Goal: Transaction & Acquisition: Purchase product/service

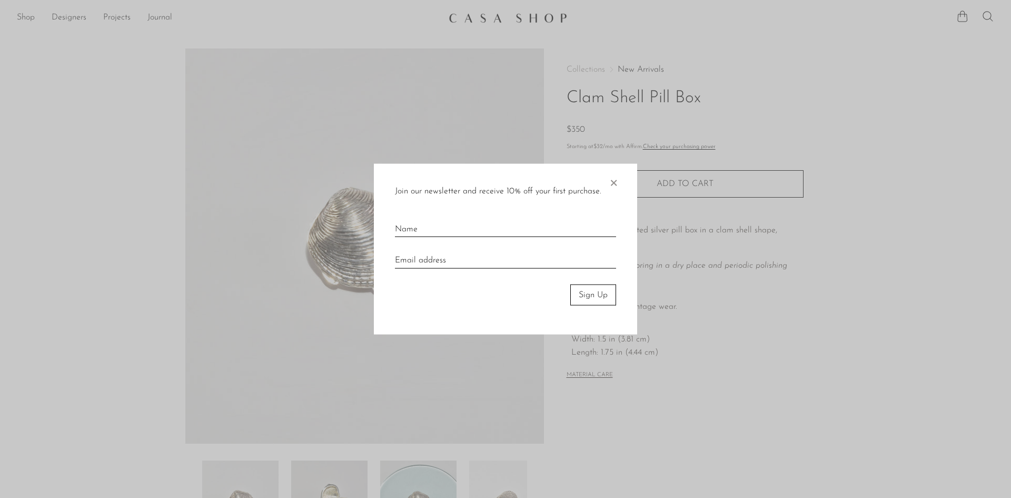
click at [612, 184] on span "×" at bounding box center [613, 180] width 11 height 34
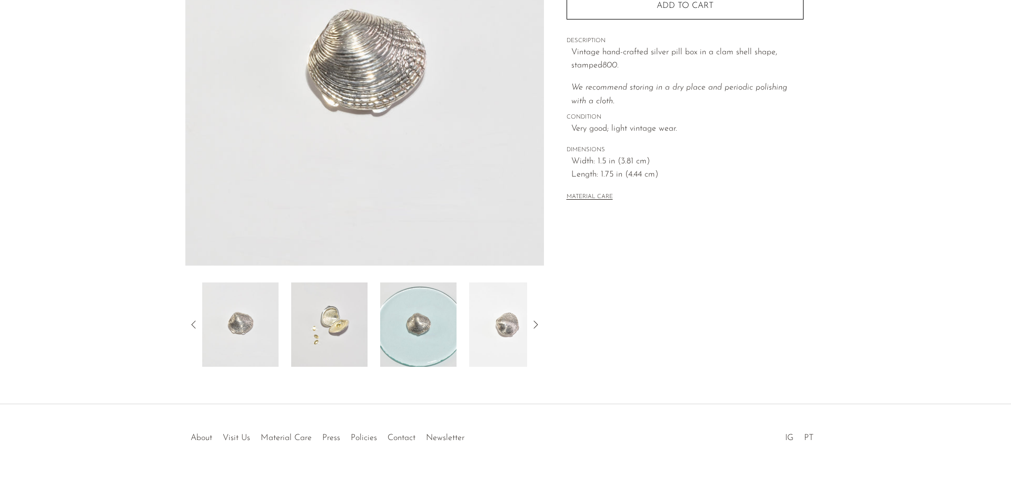
scroll to position [175, 0]
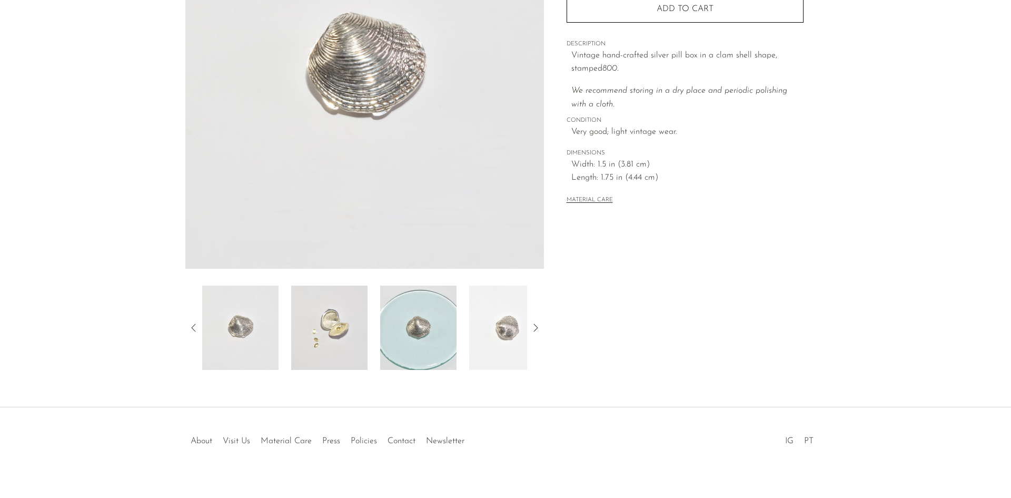
click at [327, 328] on img at bounding box center [329, 327] width 76 height 84
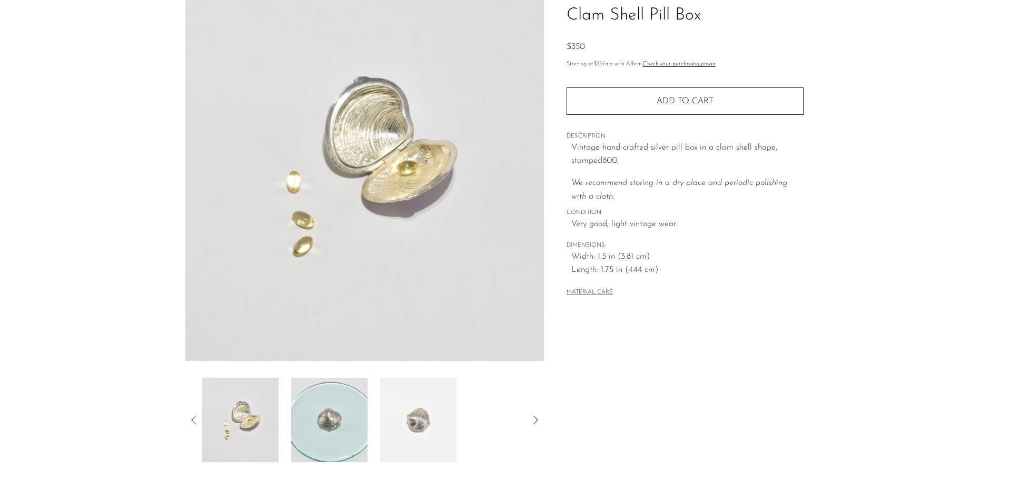
scroll to position [82, 0]
click at [314, 418] on img at bounding box center [329, 420] width 76 height 84
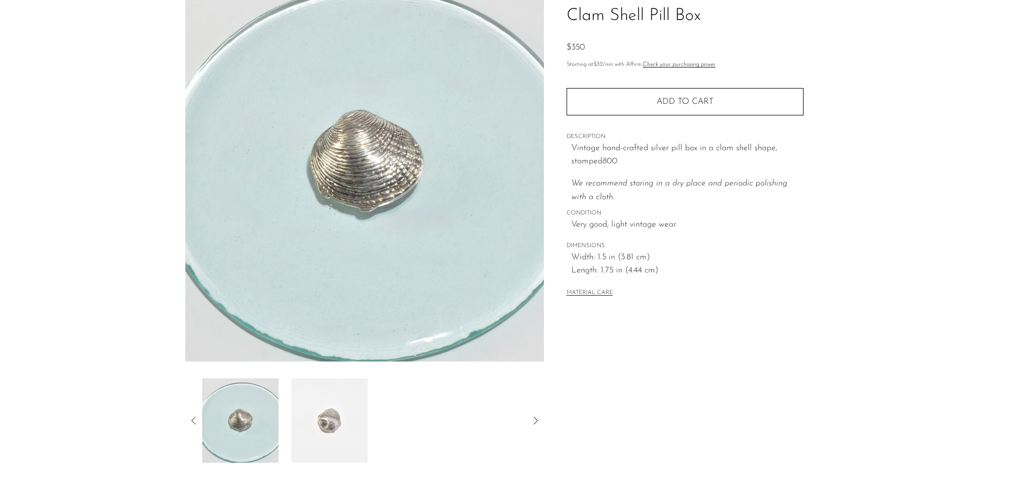
click at [320, 424] on img at bounding box center [329, 420] width 76 height 84
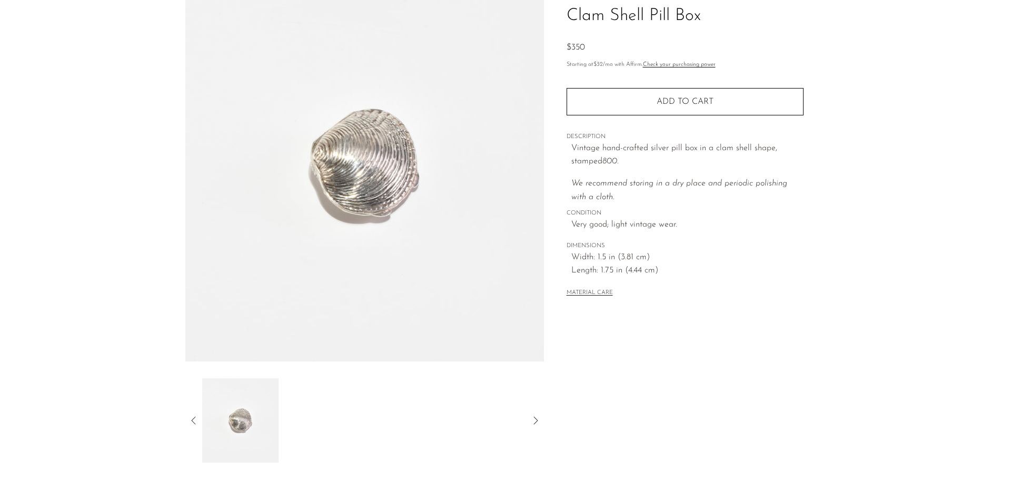
click at [190, 421] on icon at bounding box center [194, 420] width 13 height 13
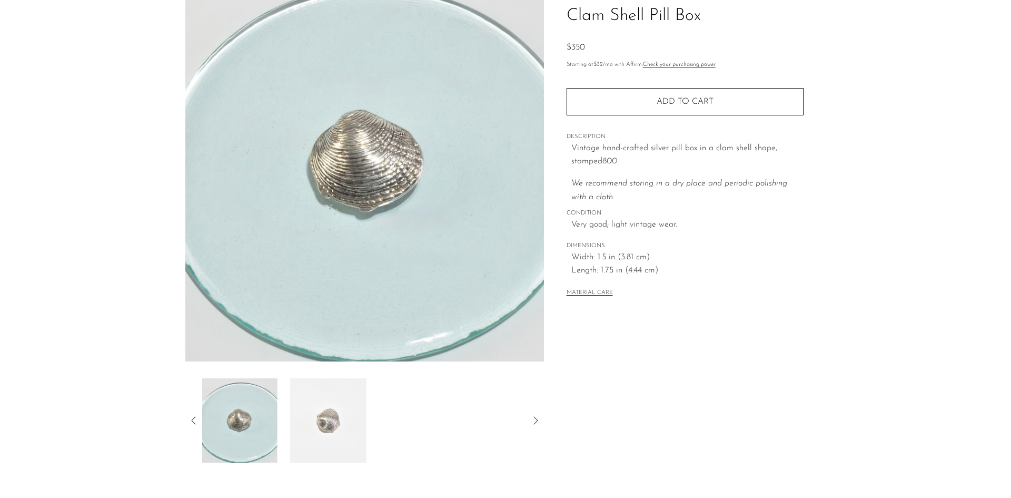
click at [193, 425] on icon at bounding box center [194, 420] width 13 height 13
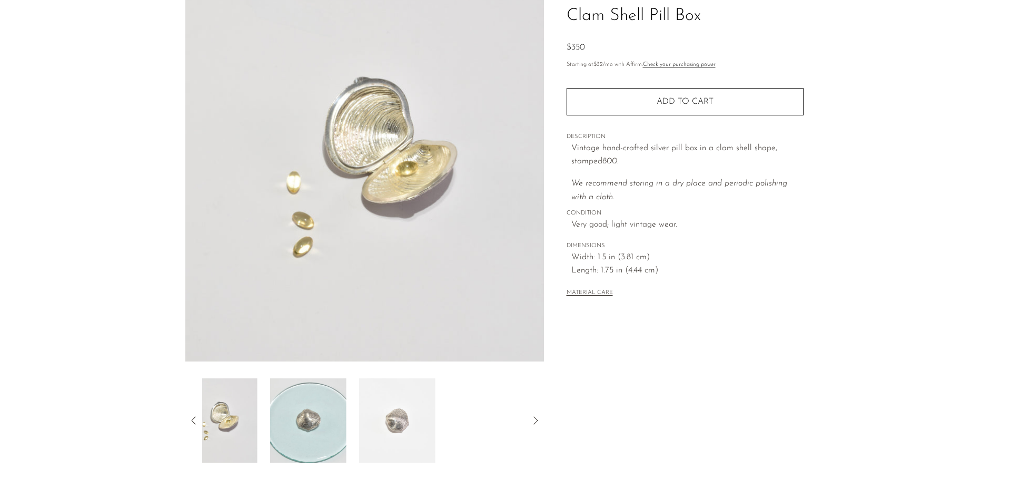
click at [193, 425] on icon at bounding box center [194, 420] width 13 height 13
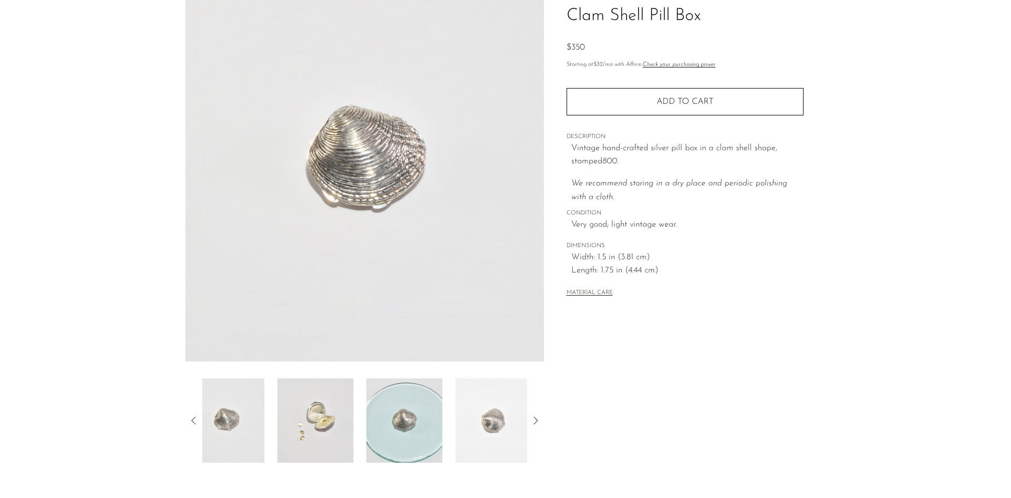
click at [193, 425] on icon at bounding box center [194, 420] width 13 height 13
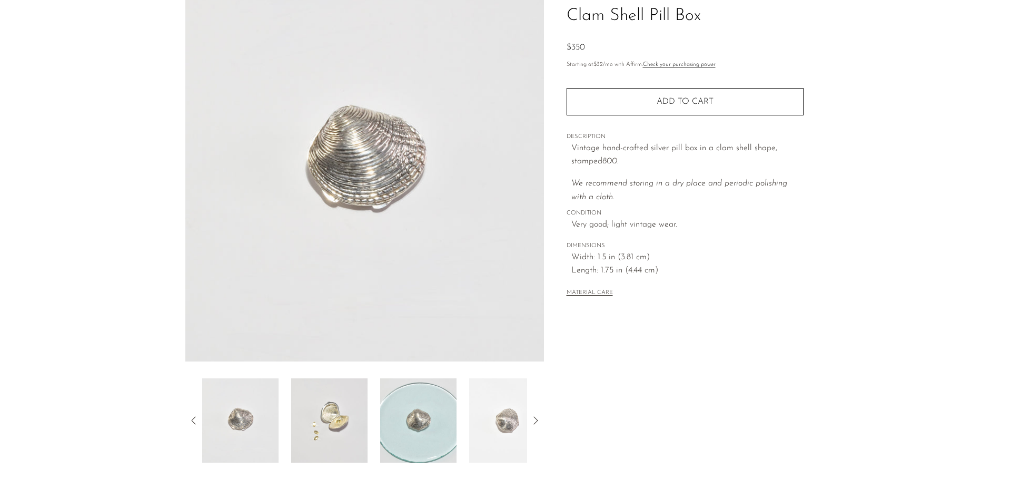
click at [194, 424] on icon at bounding box center [194, 420] width 13 height 13
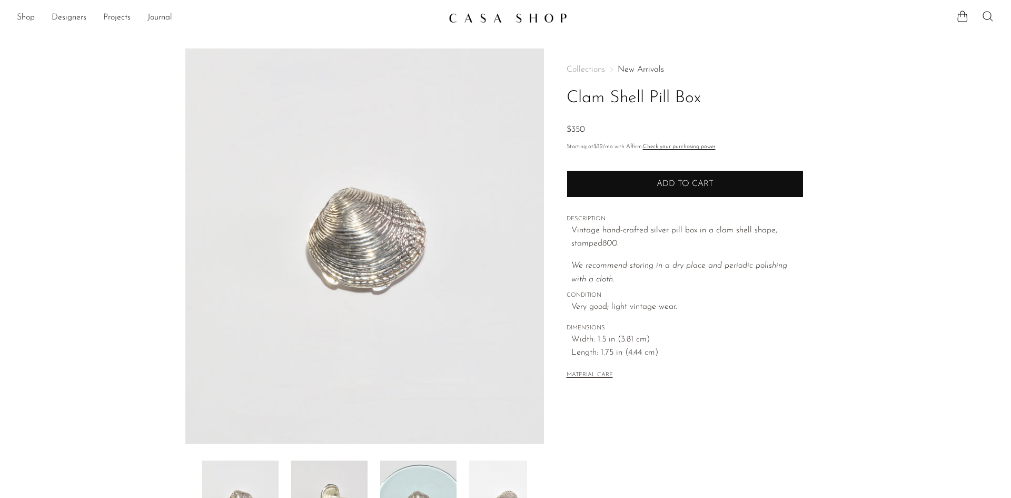
click at [766, 195] on button "Add to cart" at bounding box center [685, 183] width 237 height 27
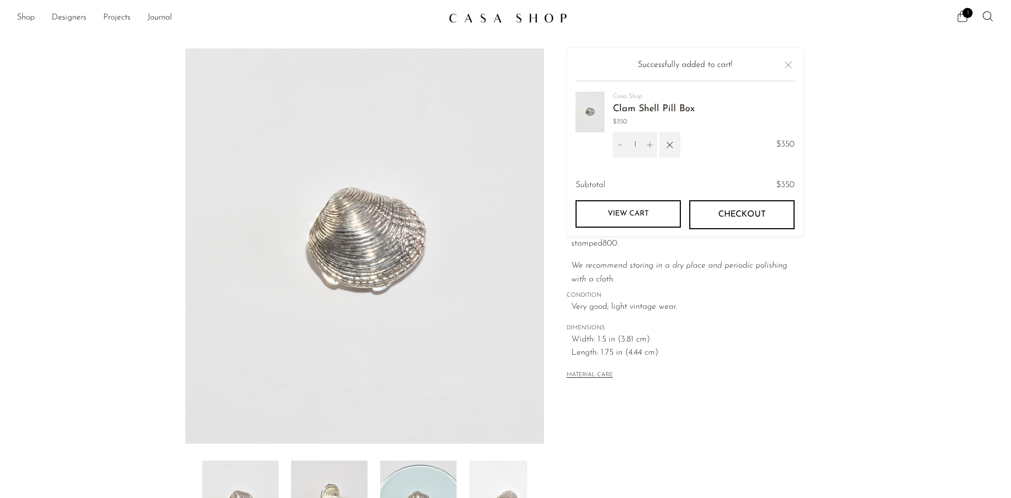
click at [742, 215] on span "Checkout" at bounding box center [741, 215] width 47 height 10
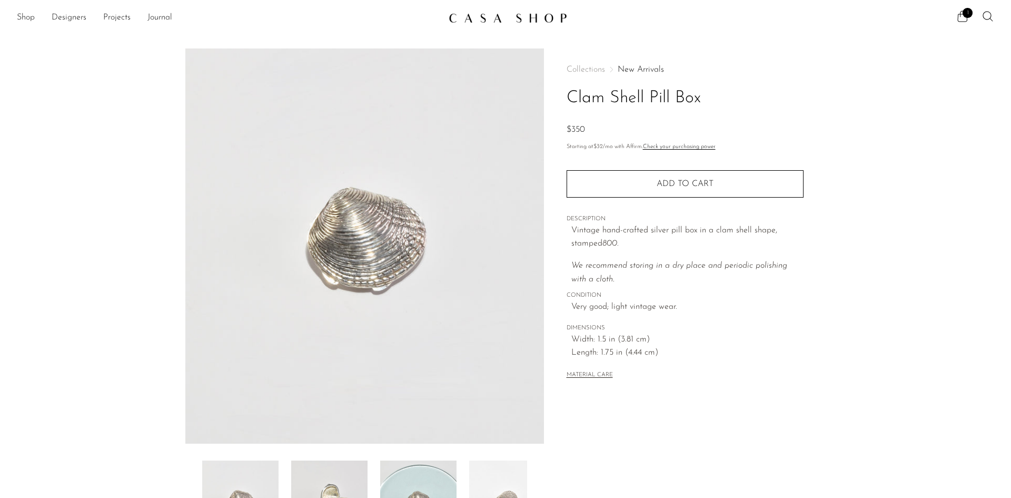
click at [755, 106] on h1 "Clam Shell Pill Box" at bounding box center [685, 98] width 237 height 27
